Goal: Information Seeking & Learning: Learn about a topic

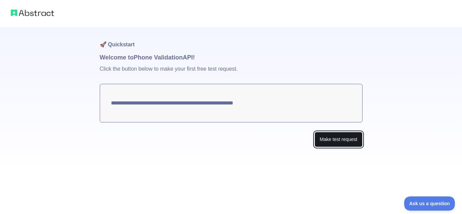
click at [345, 141] on button "Make test request" at bounding box center [338, 139] width 48 height 15
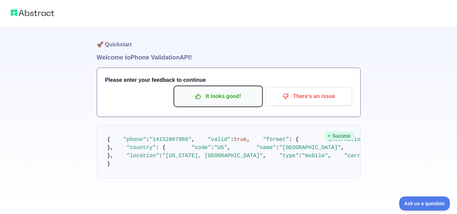
click at [230, 97] on p "It looks good!" at bounding box center [218, 96] width 76 height 11
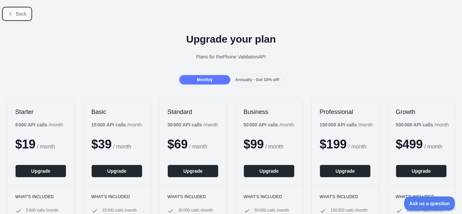
click at [14, 13] on button "Back" at bounding box center [16, 13] width 27 height 11
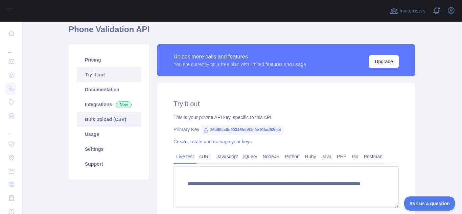
scroll to position [28, 0]
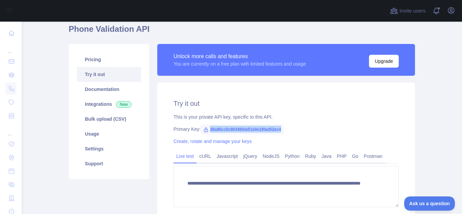
drag, startPoint x: 276, startPoint y: 129, endPoint x: 203, endPoint y: 129, distance: 73.0
click at [203, 129] on span "26a90cc0c90346feb51e0e19fad52ec4" at bounding box center [241, 129] width 83 height 10
copy span "26a90cc0c90346feb51e0e19fad52ec4"
click at [310, 129] on div "Primary Key: 26a90cc0c90346feb51e0e19fad52ec4" at bounding box center [285, 129] width 225 height 7
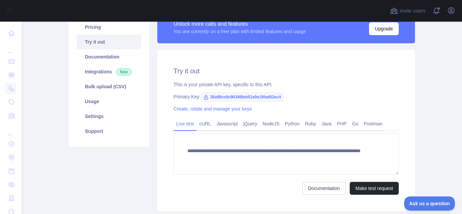
scroll to position [68, 0]
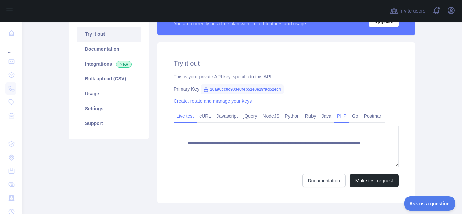
click at [341, 117] on link "PHP" at bounding box center [341, 116] width 15 height 11
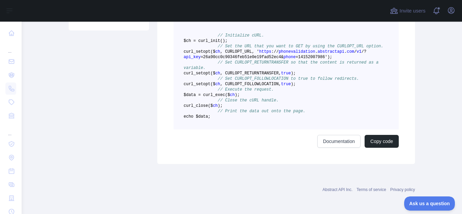
scroll to position [180, 0]
click at [372, 148] on button "Copy code" at bounding box center [381, 141] width 34 height 13
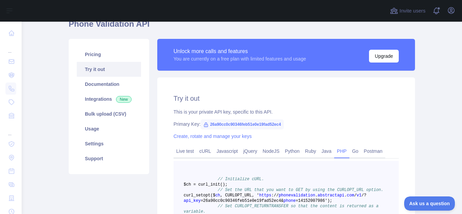
scroll to position [26, 0]
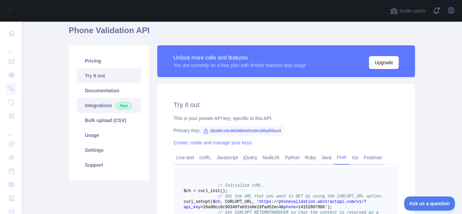
click at [106, 109] on link "Integrations New" at bounding box center [109, 105] width 64 height 15
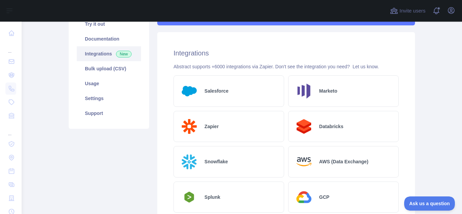
scroll to position [77, 0]
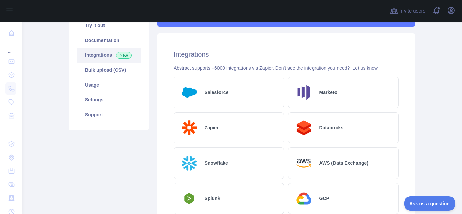
click at [219, 67] on div "Abstract supports +6000 integrations via Zapier. Don't see the integration you …" at bounding box center [285, 68] width 225 height 7
click at [256, 70] on div "Abstract supports +6000 integrations via Zapier. Don't see the integration you …" at bounding box center [285, 68] width 225 height 7
click at [285, 68] on div "Abstract supports +6000 integrations via Zapier. Don't see the integration you …" at bounding box center [285, 68] width 225 height 7
click at [330, 70] on div "Abstract supports +6000 integrations via Zapier. Don't see the integration you …" at bounding box center [285, 68] width 225 height 7
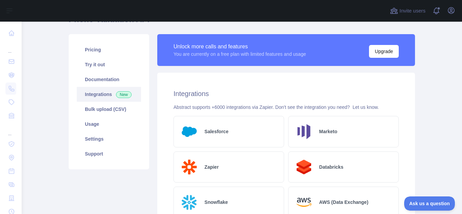
scroll to position [36, 0]
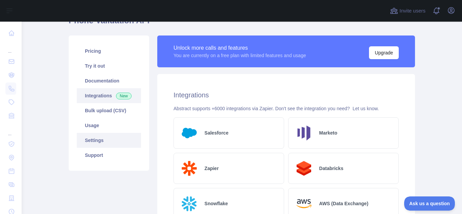
click at [103, 142] on link "Settings" at bounding box center [109, 140] width 64 height 15
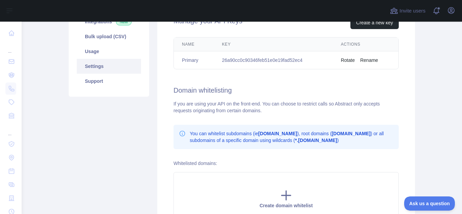
scroll to position [111, 0]
click at [230, 104] on div "If you are using your API on the front-end. You can choose to restrict calls so…" at bounding box center [285, 107] width 225 height 14
click at [243, 104] on div "If you are using your API on the front-end. You can choose to restrict calls so…" at bounding box center [285, 107] width 225 height 14
click at [273, 105] on div "If you are using your API on the front-end. You can choose to restrict calls so…" at bounding box center [285, 107] width 225 height 14
click at [317, 104] on div "If you are using your API on the front-end. You can choose to restrict calls so…" at bounding box center [285, 107] width 225 height 14
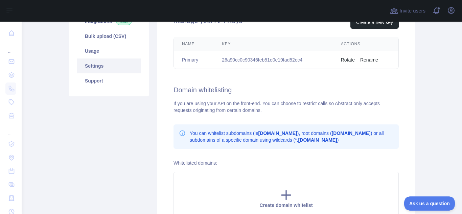
click at [336, 104] on div "If you are using your API on the front-end. You can choose to restrict calls so…" at bounding box center [285, 107] width 225 height 14
click at [355, 104] on div "If you are using your API on the front-end. You can choose to restrict calls so…" at bounding box center [285, 107] width 225 height 14
click at [372, 104] on div "If you are using your API on the front-end. You can choose to restrict calls so…" at bounding box center [285, 107] width 225 height 14
drag, startPoint x: 222, startPoint y: 112, endPoint x: 265, endPoint y: 111, distance: 42.6
click at [265, 111] on div "If you are using your API on the front-end. You can choose to restrict calls so…" at bounding box center [285, 107] width 225 height 14
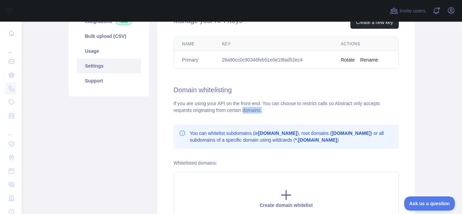
click at [265, 111] on div "If you are using your API on the front-end. You can choose to restrict calls so…" at bounding box center [285, 107] width 225 height 14
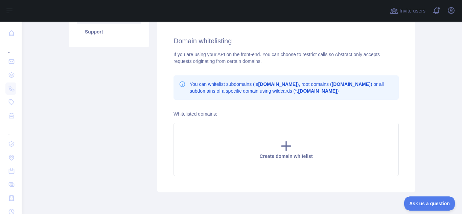
scroll to position [160, 0]
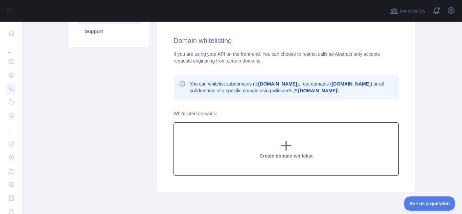
click at [286, 143] on icon at bounding box center [286, 146] width 14 height 14
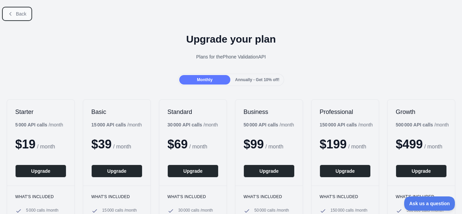
click at [23, 12] on span "Back" at bounding box center [21, 13] width 10 height 5
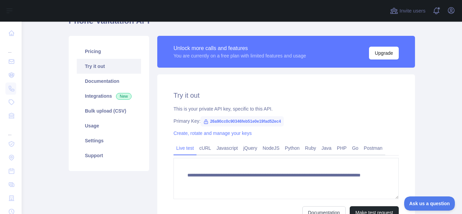
scroll to position [35, 0]
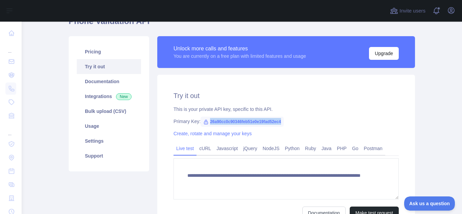
drag, startPoint x: 278, startPoint y: 121, endPoint x: 206, endPoint y: 122, distance: 72.0
click at [206, 122] on span "26a90cc0c90346feb51e0e19fad52ec4" at bounding box center [241, 122] width 83 height 10
copy span "26a90cc0c90346feb51e0e19fad52ec4"
click at [109, 50] on link "Pricing" at bounding box center [109, 51] width 64 height 15
